Goal: Find specific page/section: Find specific page/section

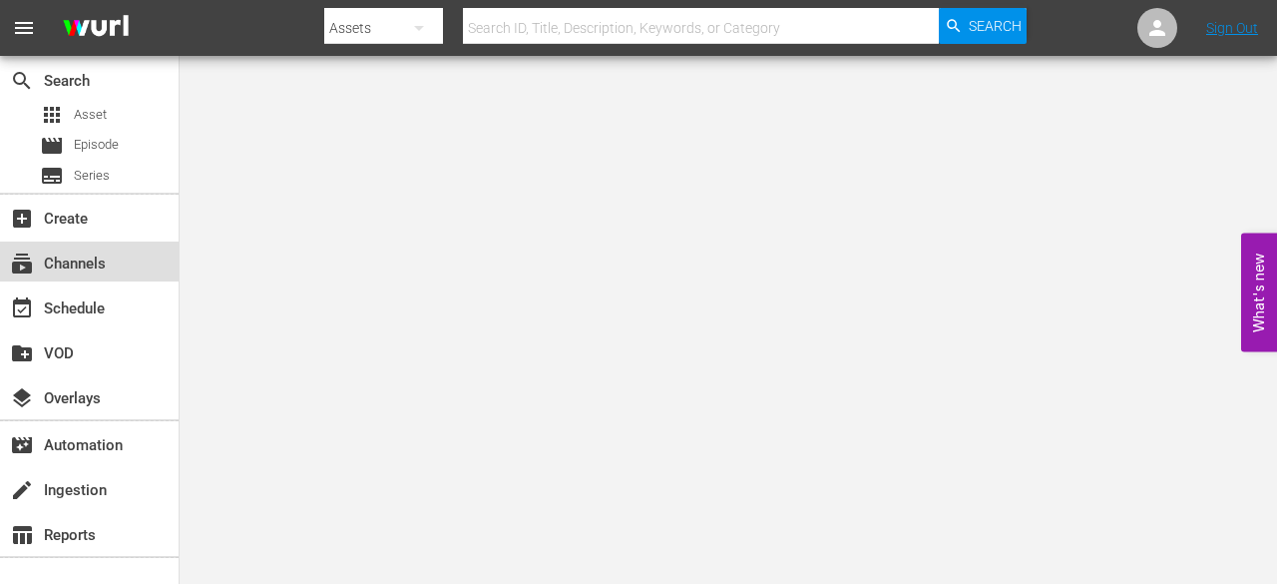
click at [58, 262] on div "subscriptions Channels" at bounding box center [56, 260] width 112 height 18
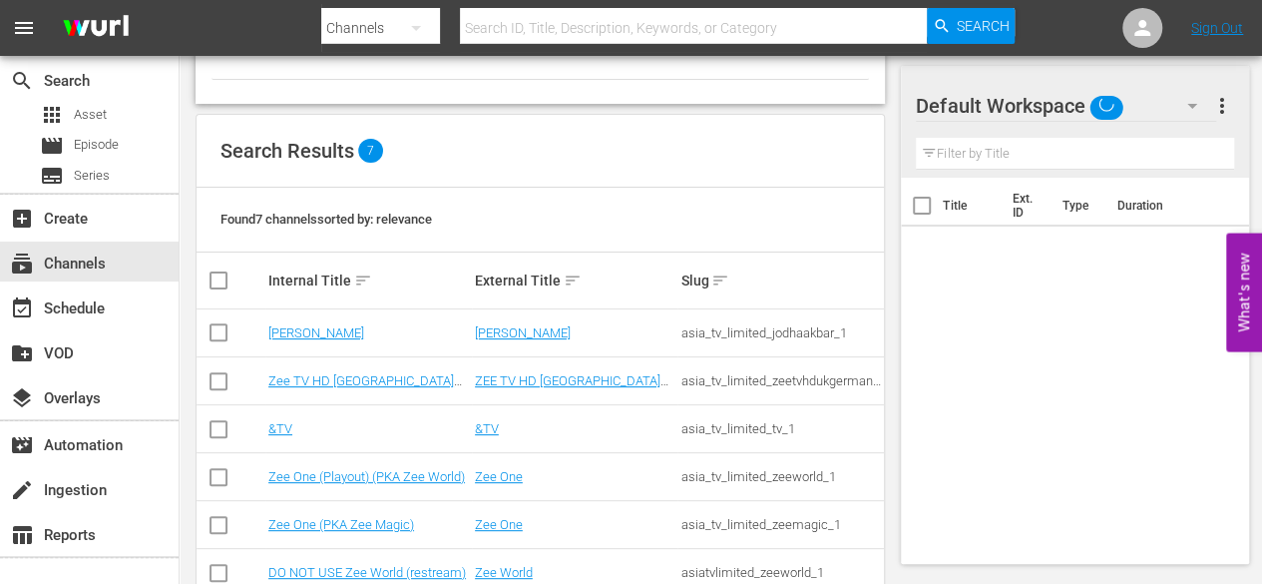
scroll to position [248, 0]
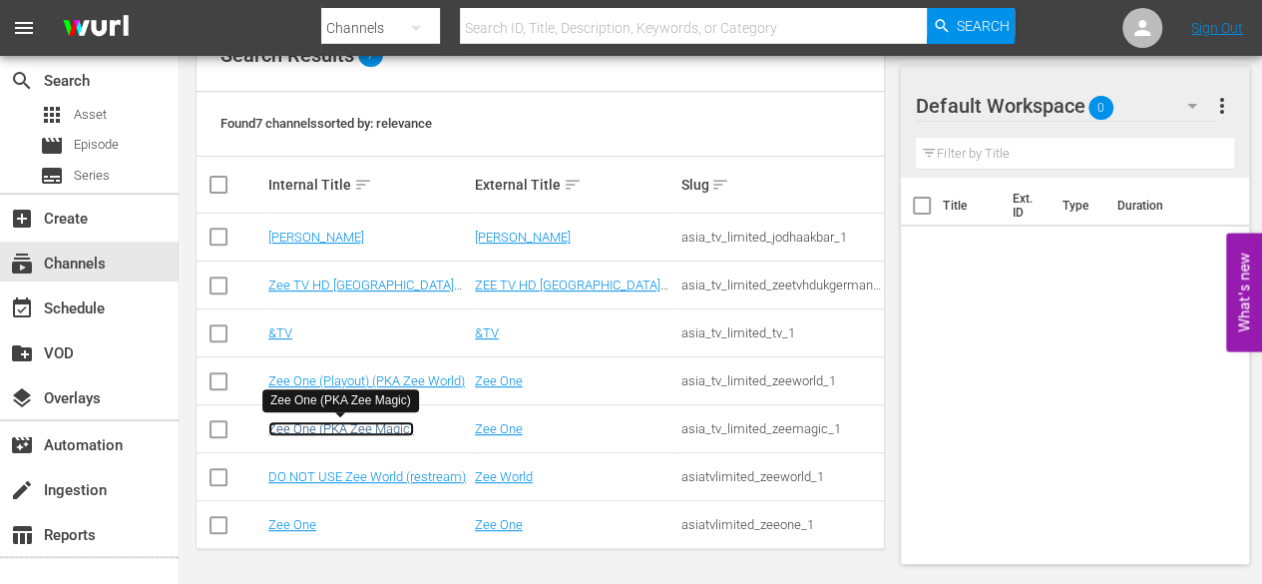
click at [336, 430] on link "Zee One (PKA Zee Magic)" at bounding box center [341, 428] width 146 height 15
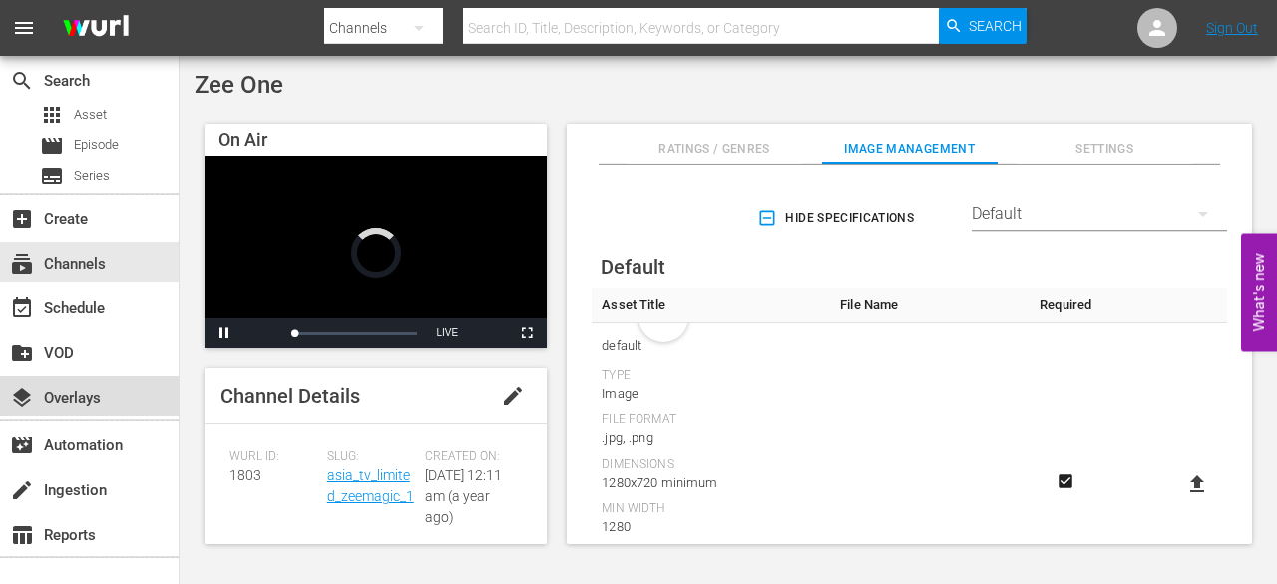
click at [66, 393] on div "layers Overlays" at bounding box center [56, 395] width 112 height 18
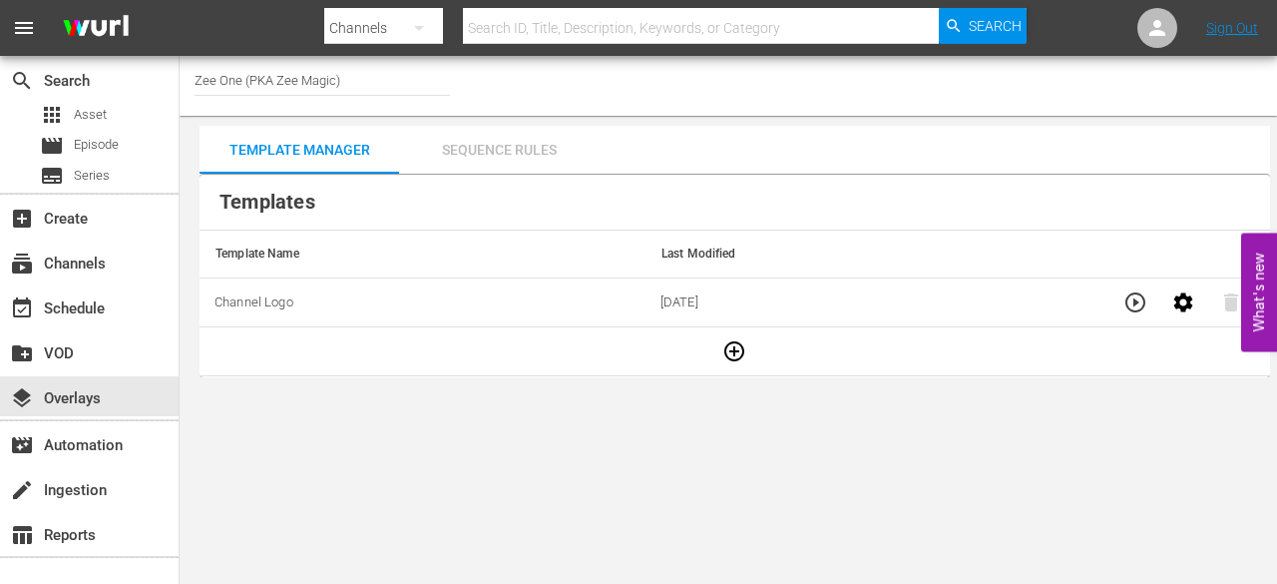
click at [495, 144] on div "Sequence Rules" at bounding box center [498, 150] width 199 height 48
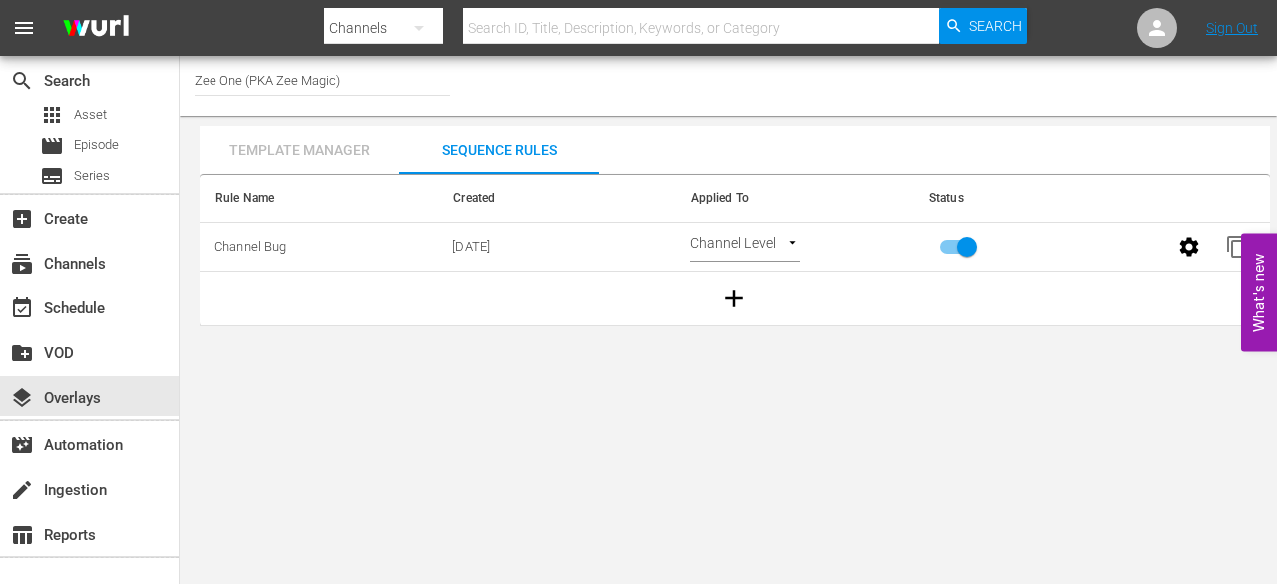
click at [336, 144] on div "Template Manager" at bounding box center [298, 150] width 199 height 48
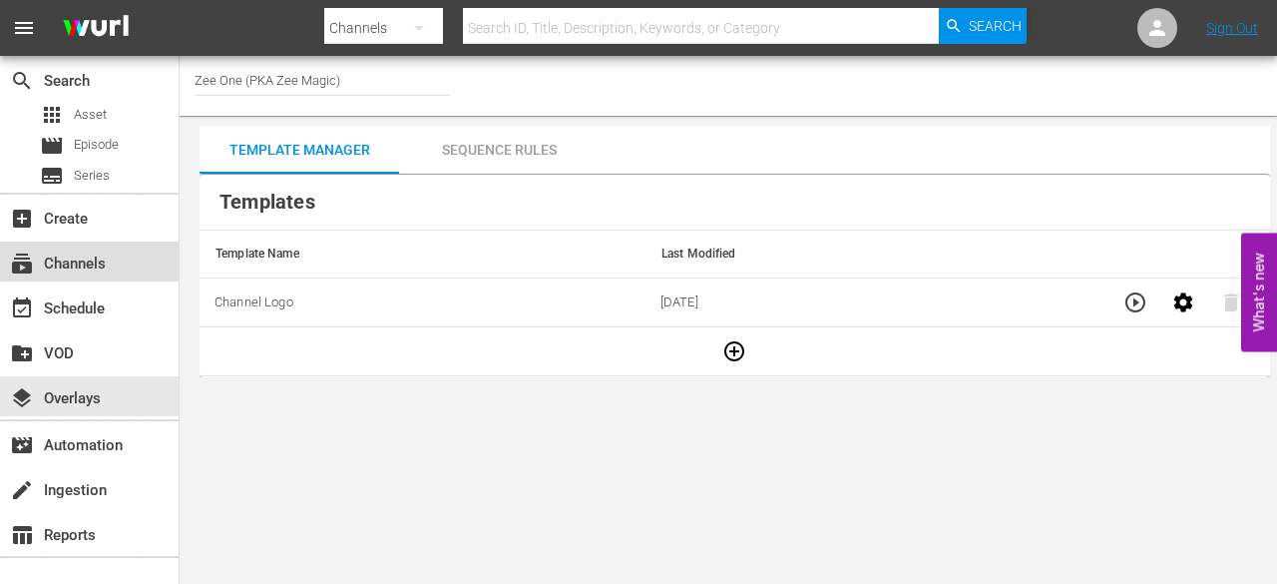
click at [121, 266] on div "subscriptions Channels" at bounding box center [89, 261] width 179 height 40
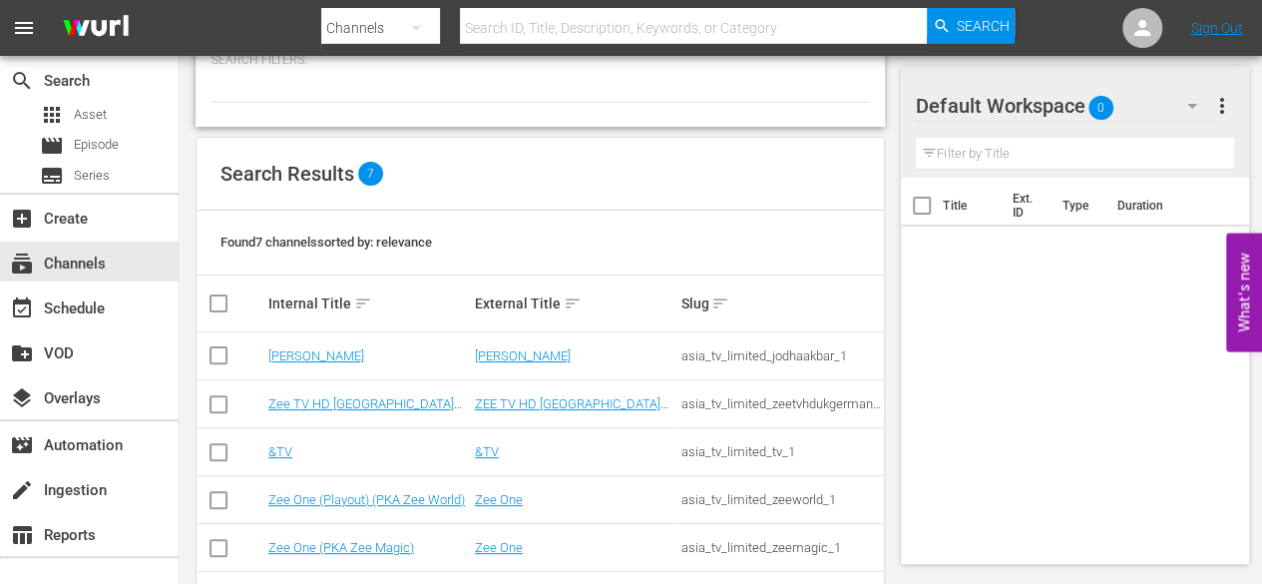
scroll to position [238, 0]
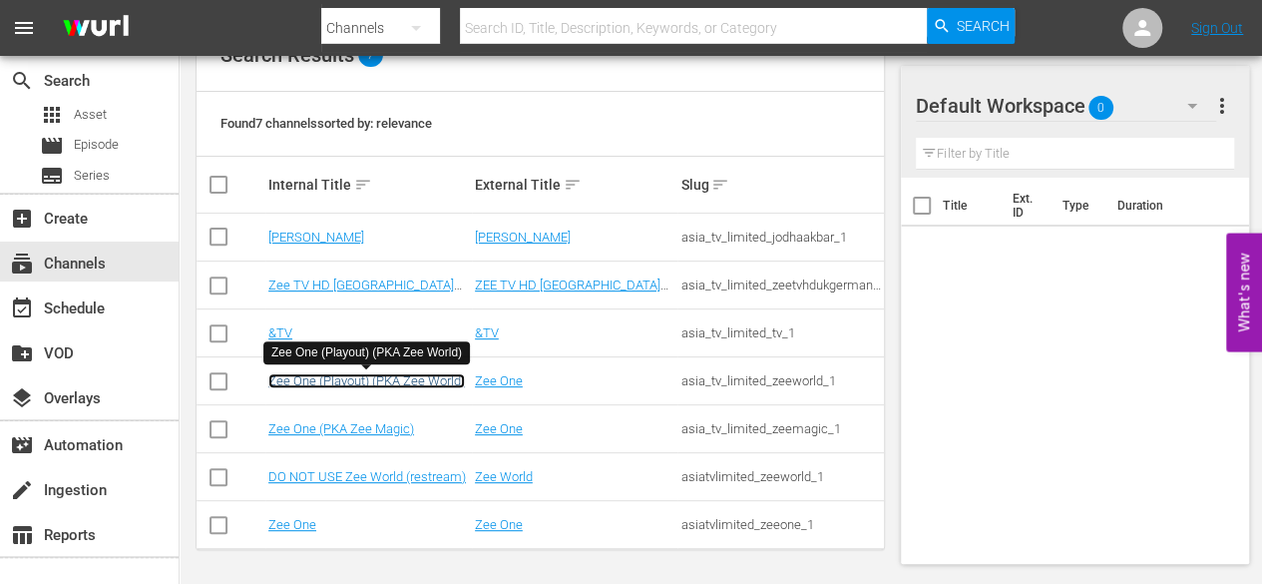
click at [345, 376] on link "Zee One (Playout) (PKA Zee World)" at bounding box center [366, 380] width 197 height 15
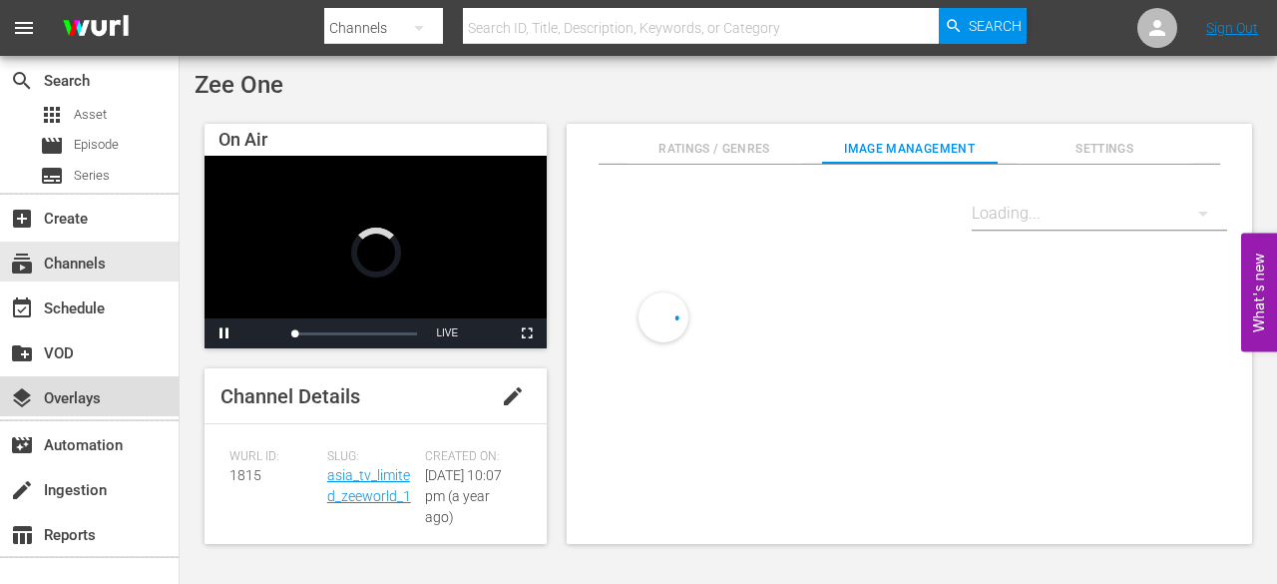
click at [74, 396] on div "layers Overlays" at bounding box center [56, 395] width 112 height 18
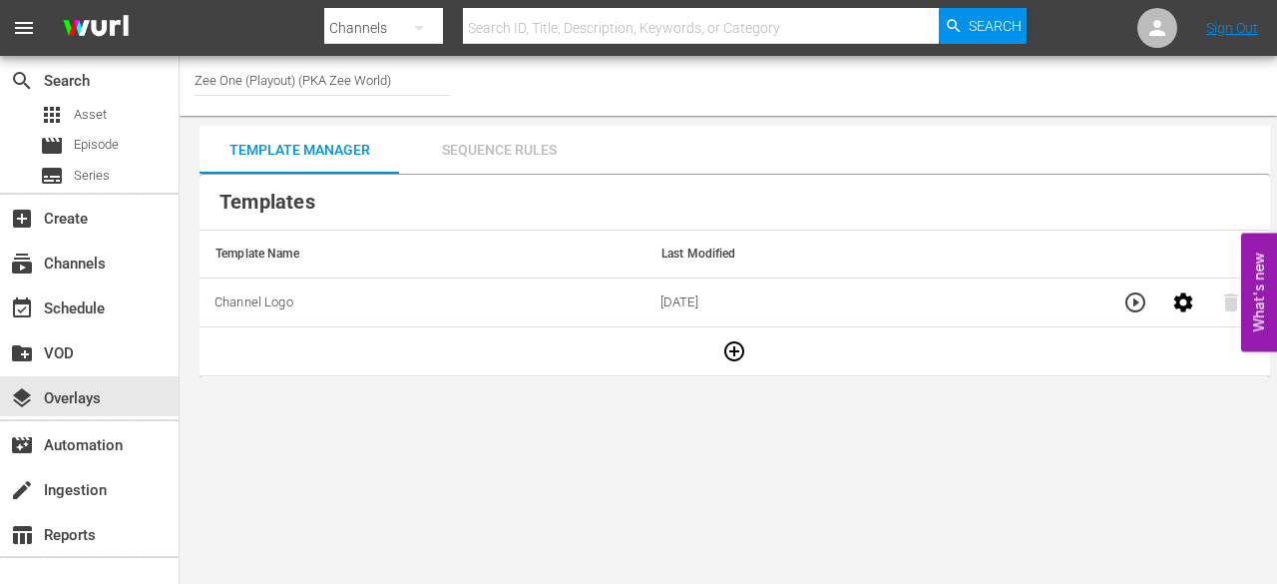
click at [498, 141] on div "Sequence Rules" at bounding box center [498, 150] width 199 height 48
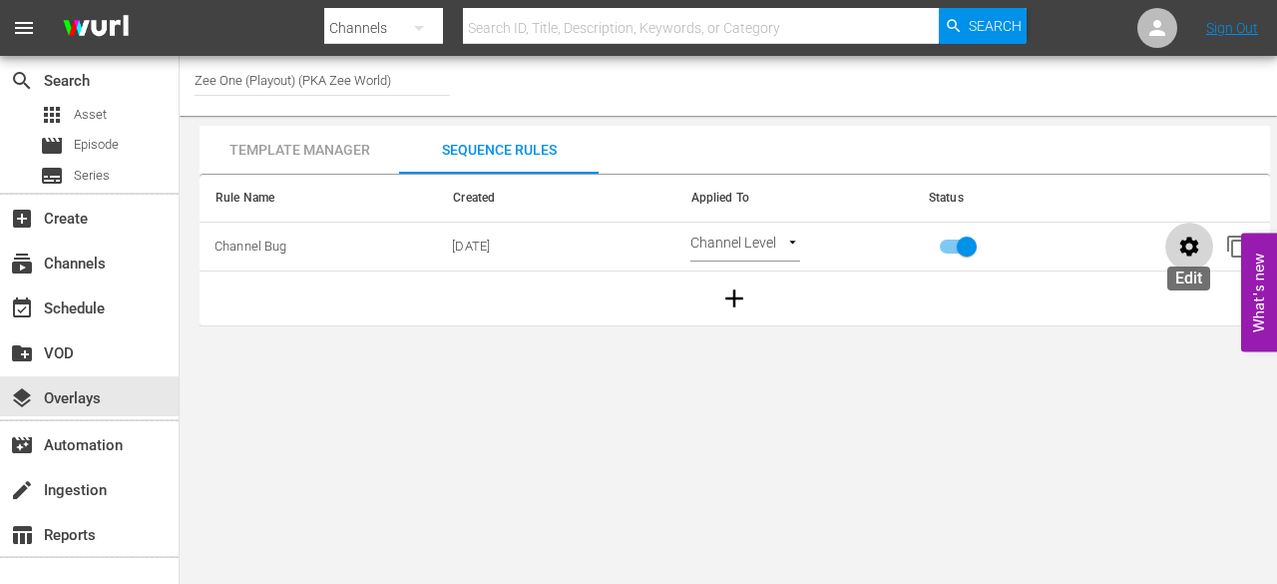
click at [1189, 246] on icon "button" at bounding box center [1189, 246] width 24 height 24
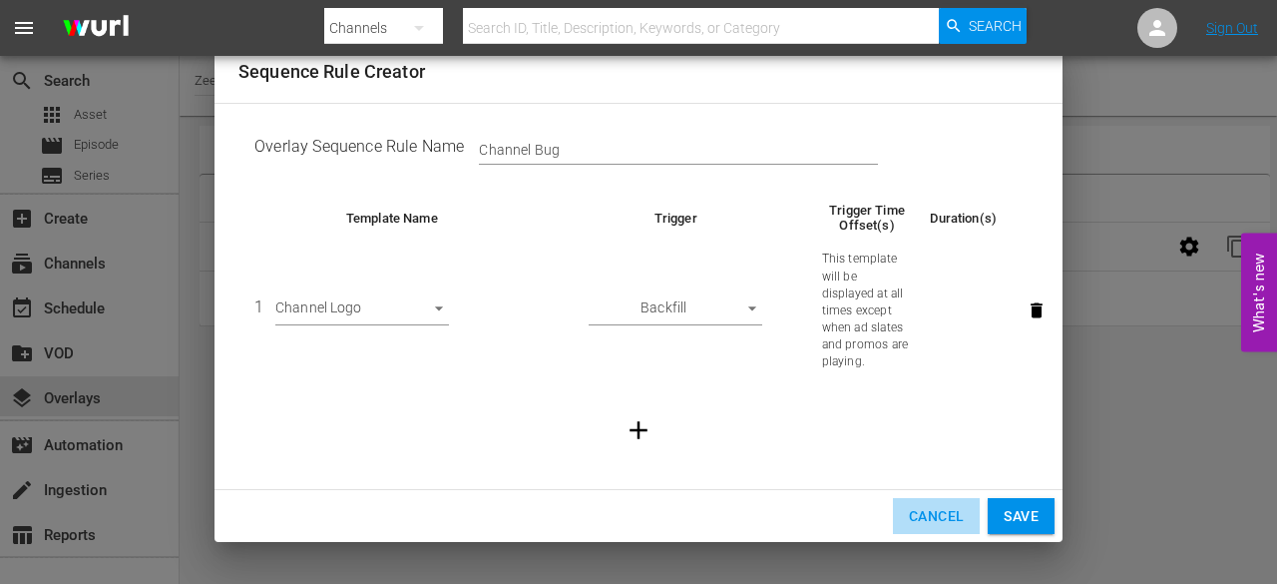
click at [934, 512] on span "Cancel" at bounding box center [936, 516] width 55 height 25
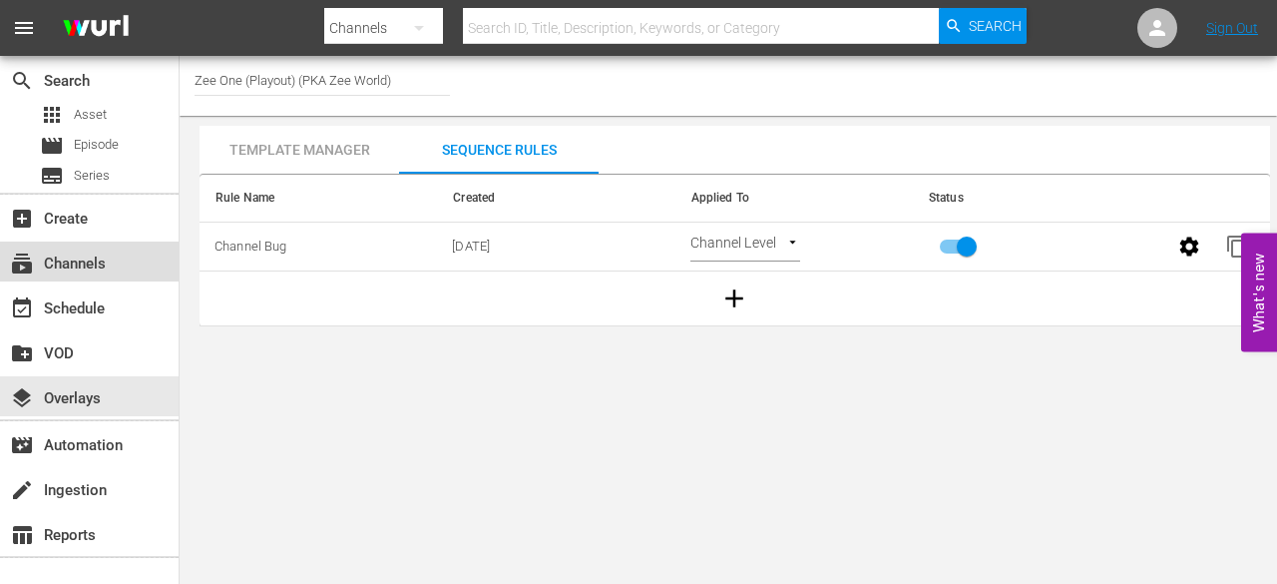
click at [84, 258] on div "subscriptions Channels" at bounding box center [56, 260] width 112 height 18
